Goal: Check status: Check status

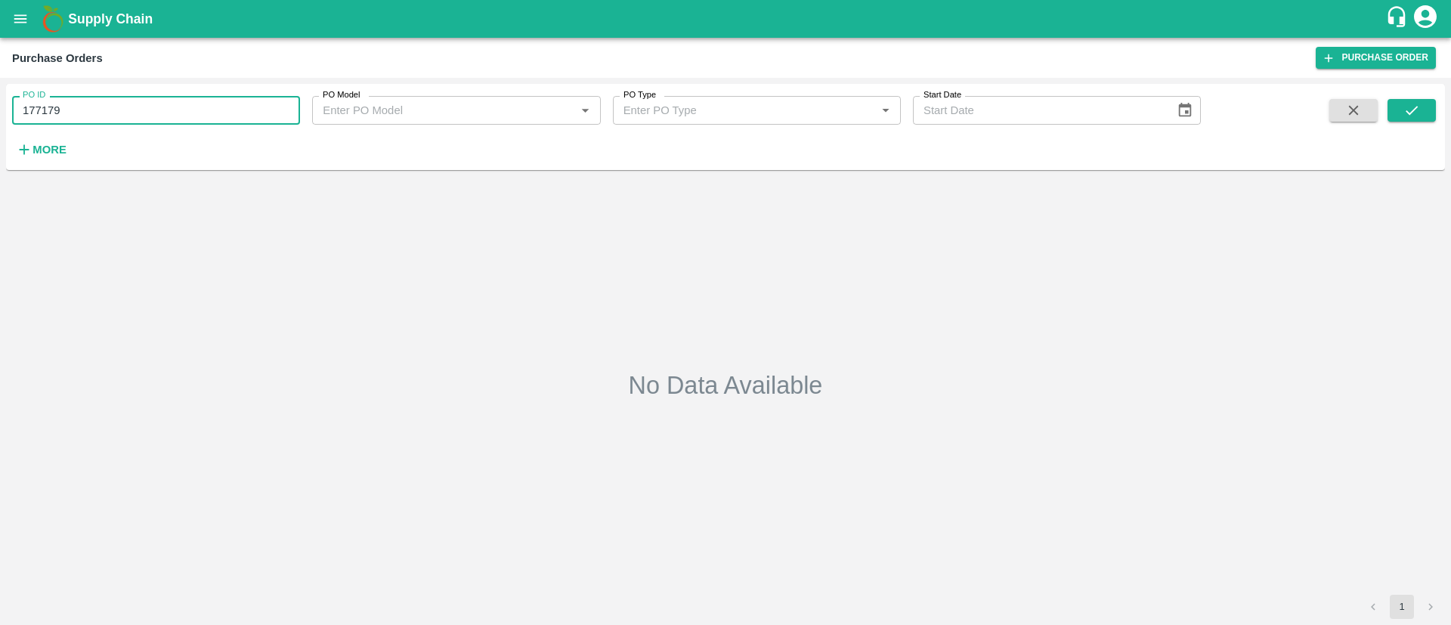
click at [73, 110] on input "177179" at bounding box center [156, 110] width 288 height 29
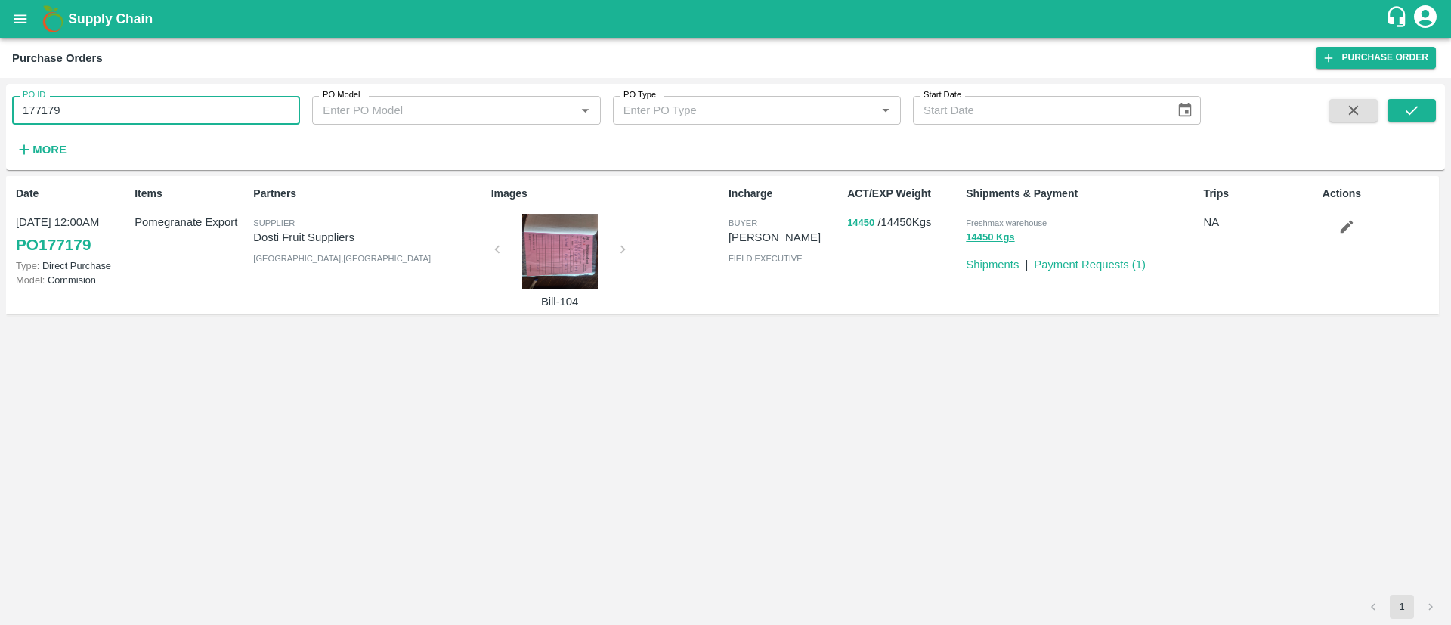
paste input "text"
click at [1415, 103] on icon "submit" at bounding box center [1412, 110] width 17 height 17
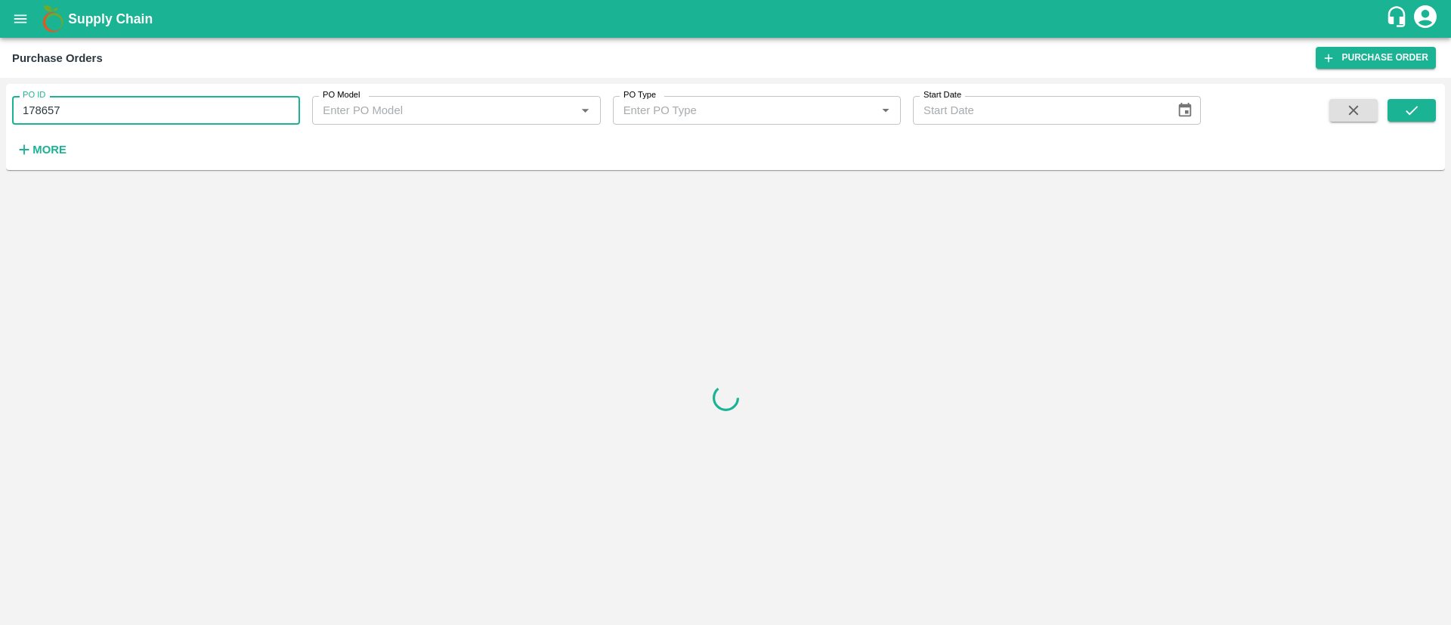
click at [114, 116] on input "178657" at bounding box center [156, 110] width 288 height 29
type input "178657"
click at [1401, 116] on button "submit" at bounding box center [1412, 110] width 48 height 23
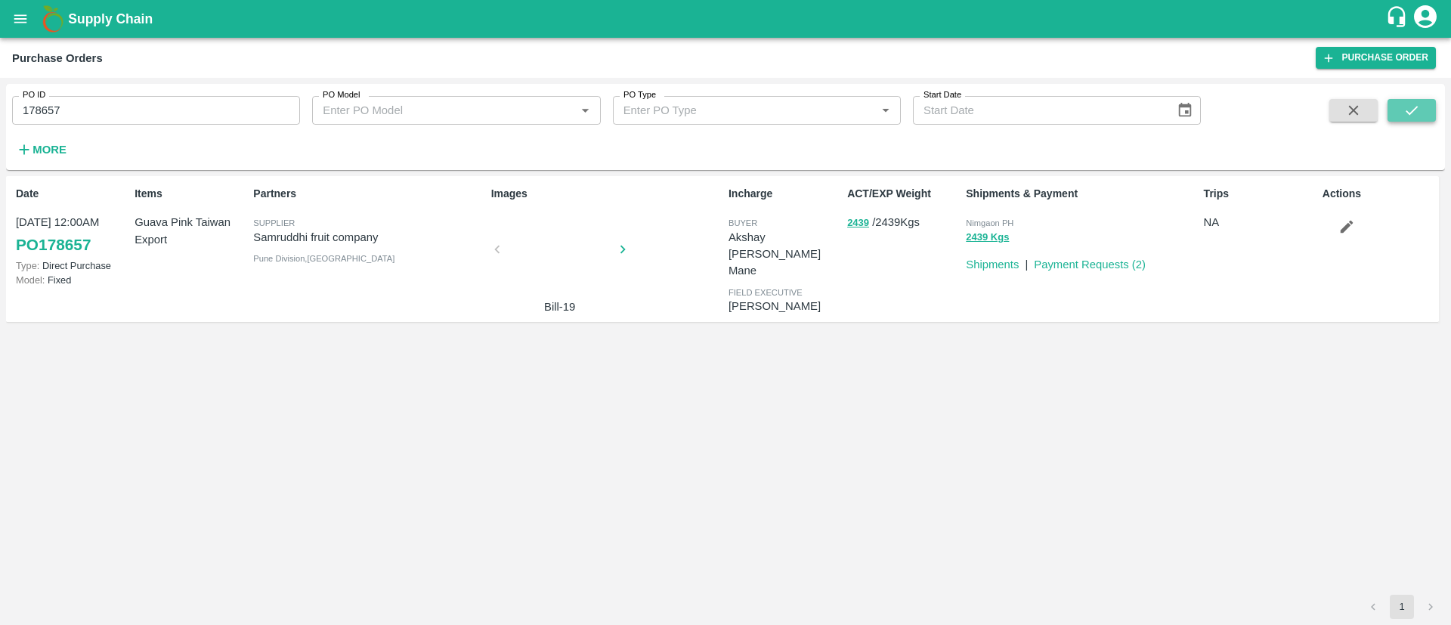
click at [1401, 116] on button "submit" at bounding box center [1412, 110] width 48 height 23
click at [42, 252] on link "PO 178657" at bounding box center [53, 244] width 75 height 27
